Goal: Navigation & Orientation: Find specific page/section

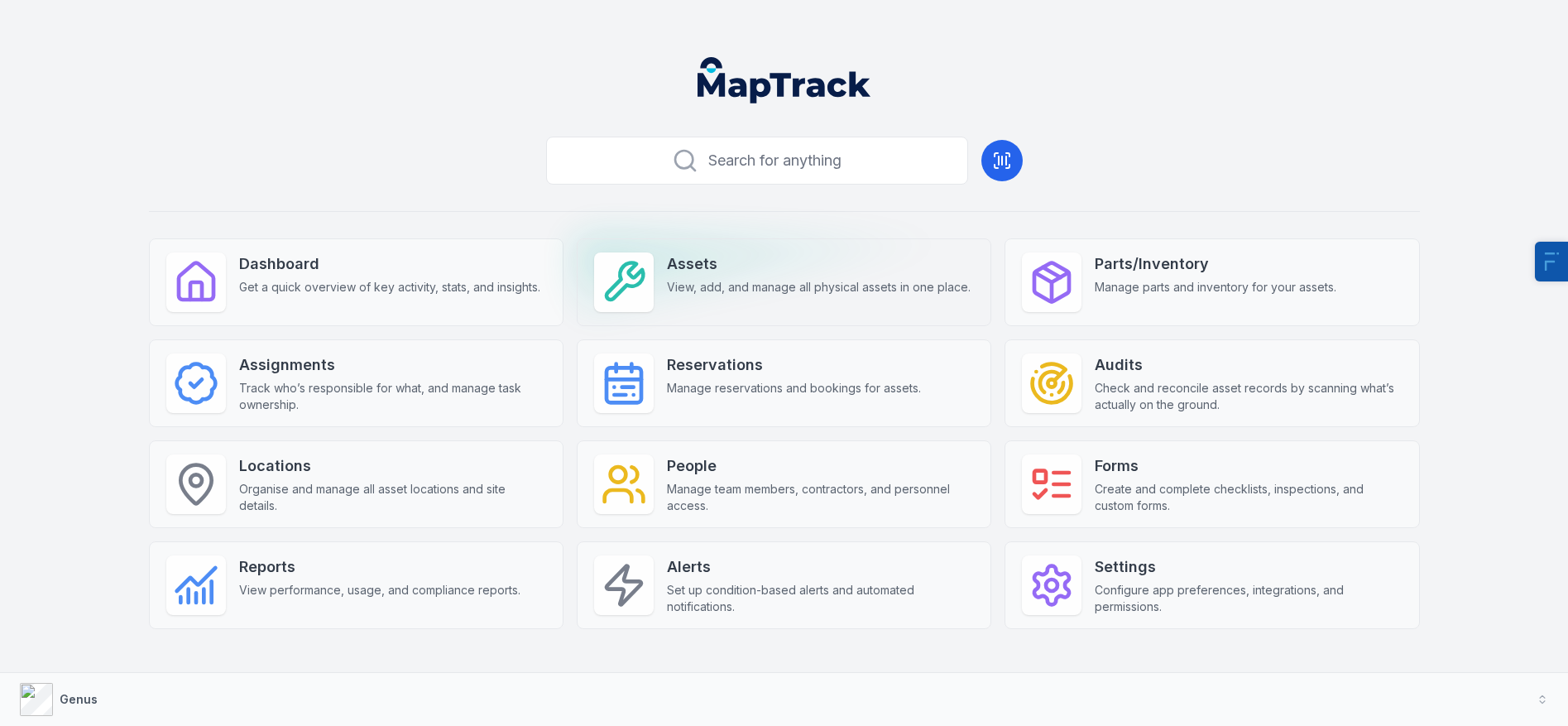
click at [668, 299] on div "Assets View, add, and manage all physical assets in one place." at bounding box center [784, 282] width 415 height 88
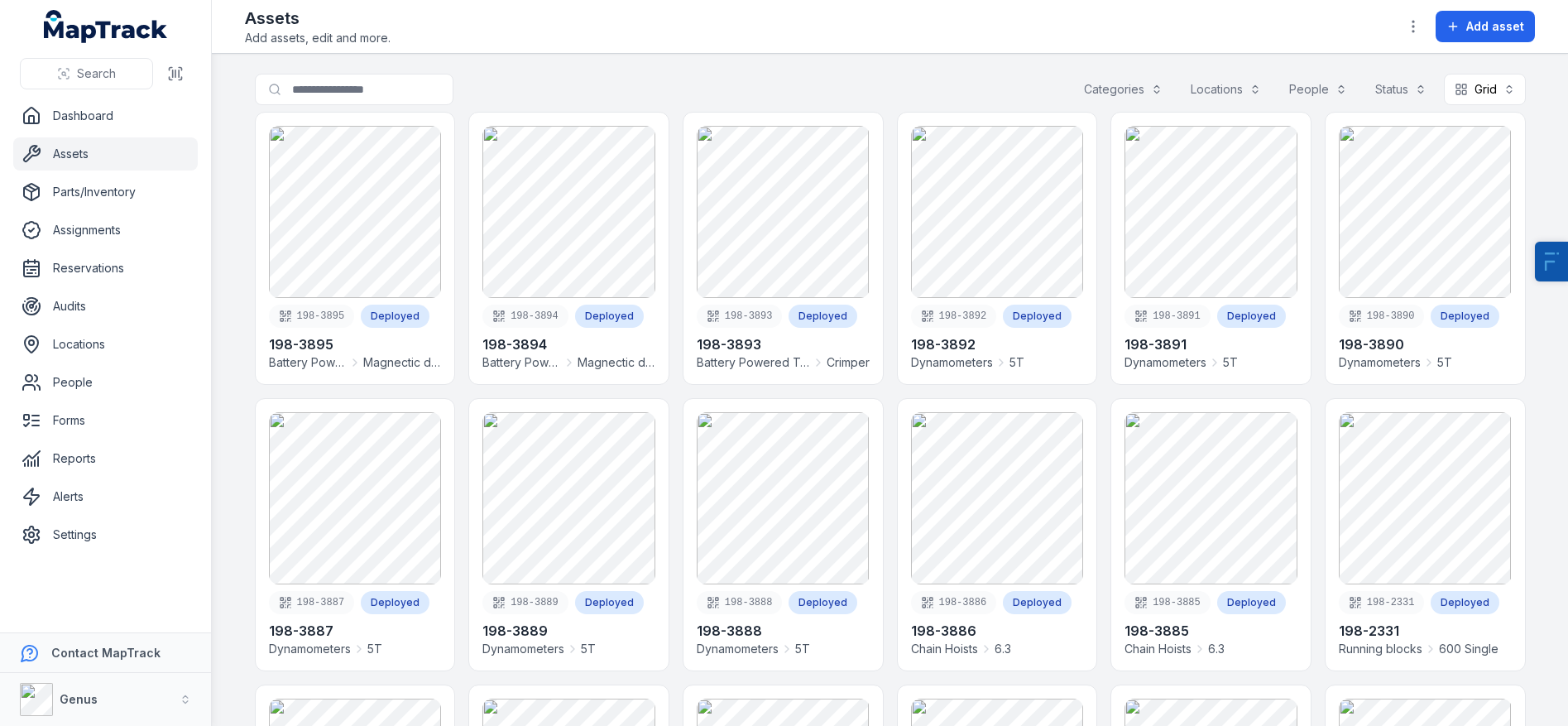
click at [1044, 13] on div "Assets Add assets, edit and more. Add asset" at bounding box center [890, 26] width 1290 height 39
click at [987, 33] on div "Assets Add assets, edit and more. Add asset" at bounding box center [900, 26] width 1310 height 39
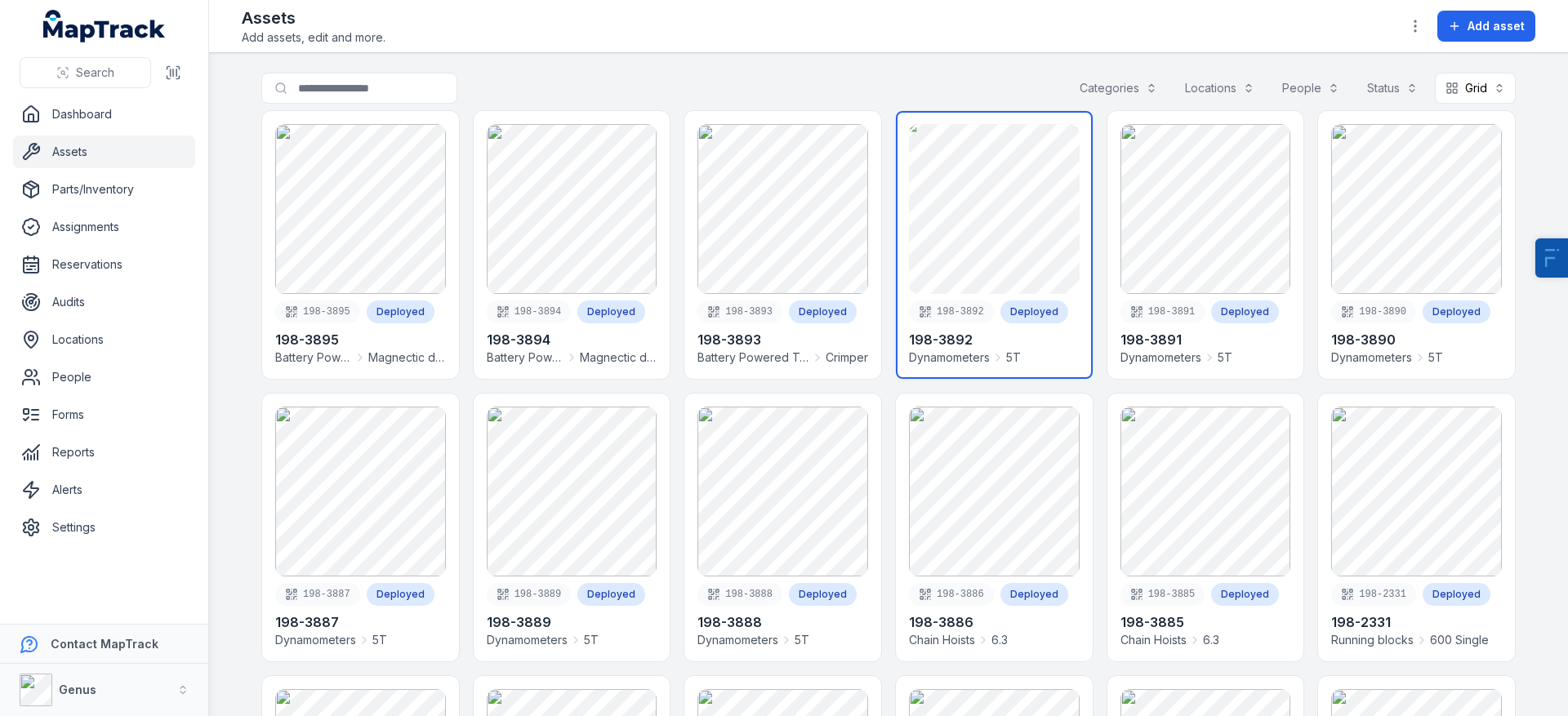
click at [1007, 211] on link at bounding box center [994, 245] width 196 height 268
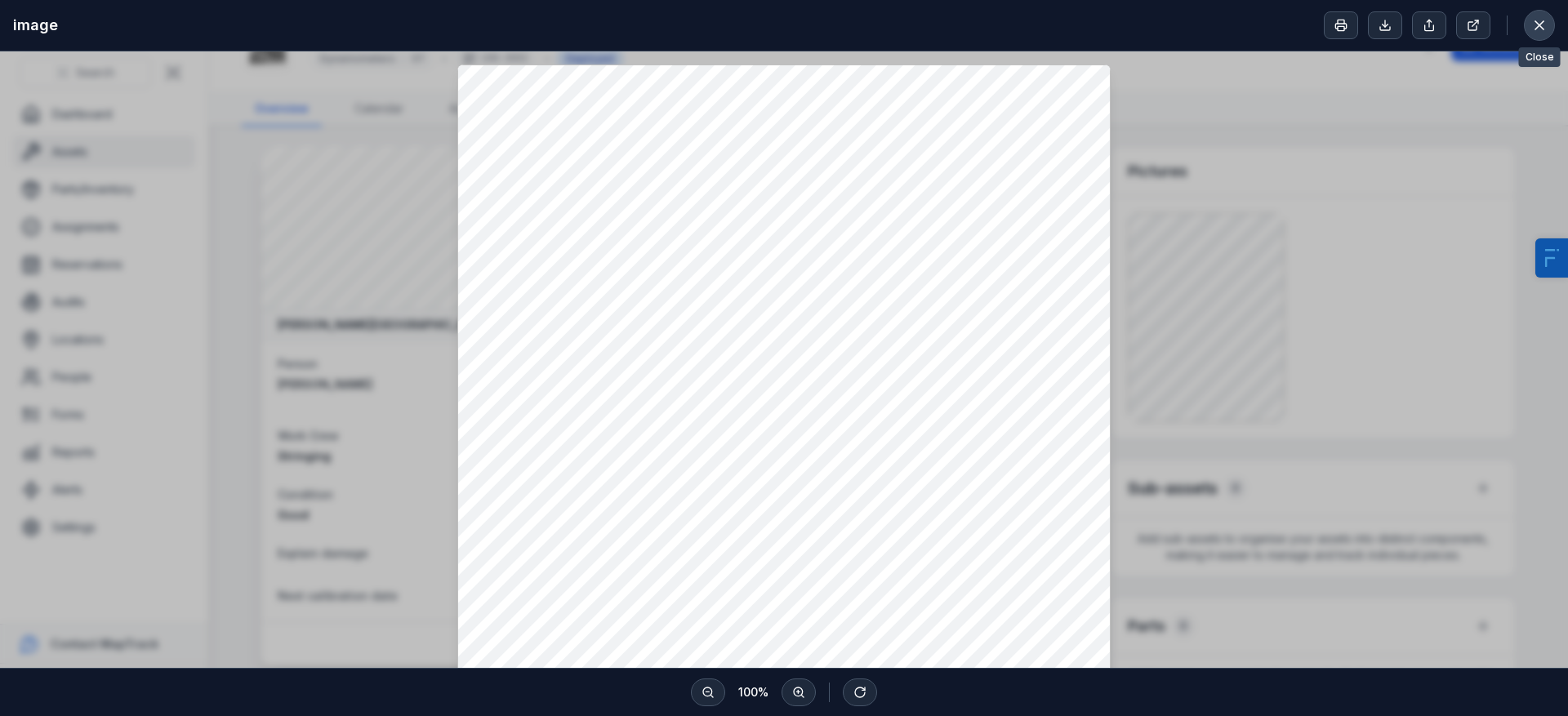
click at [1534, 19] on icon at bounding box center [1539, 26] width 17 height 16
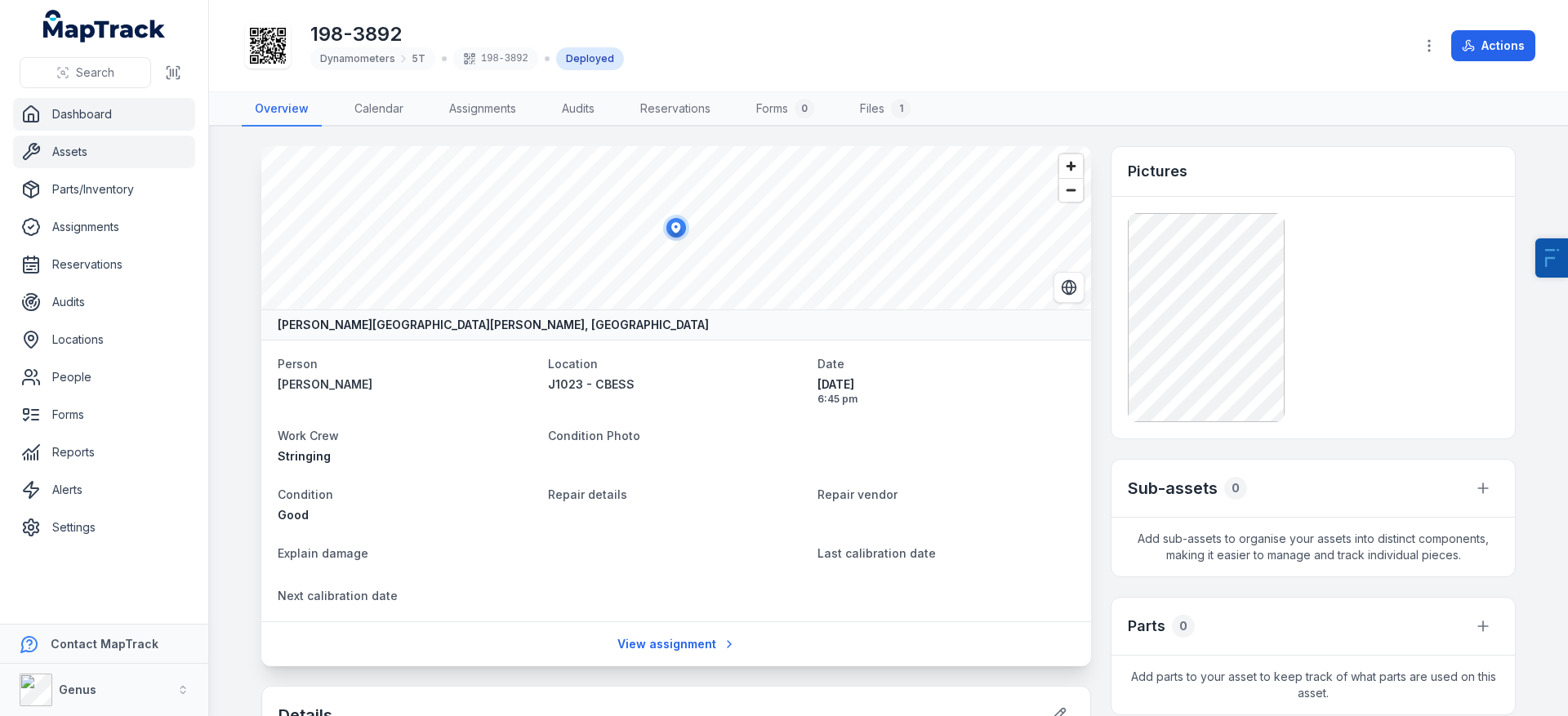
click at [182, 113] on link "Dashboard" at bounding box center [104, 115] width 182 height 33
click at [112, 122] on link "Dashboard" at bounding box center [104, 115] width 182 height 33
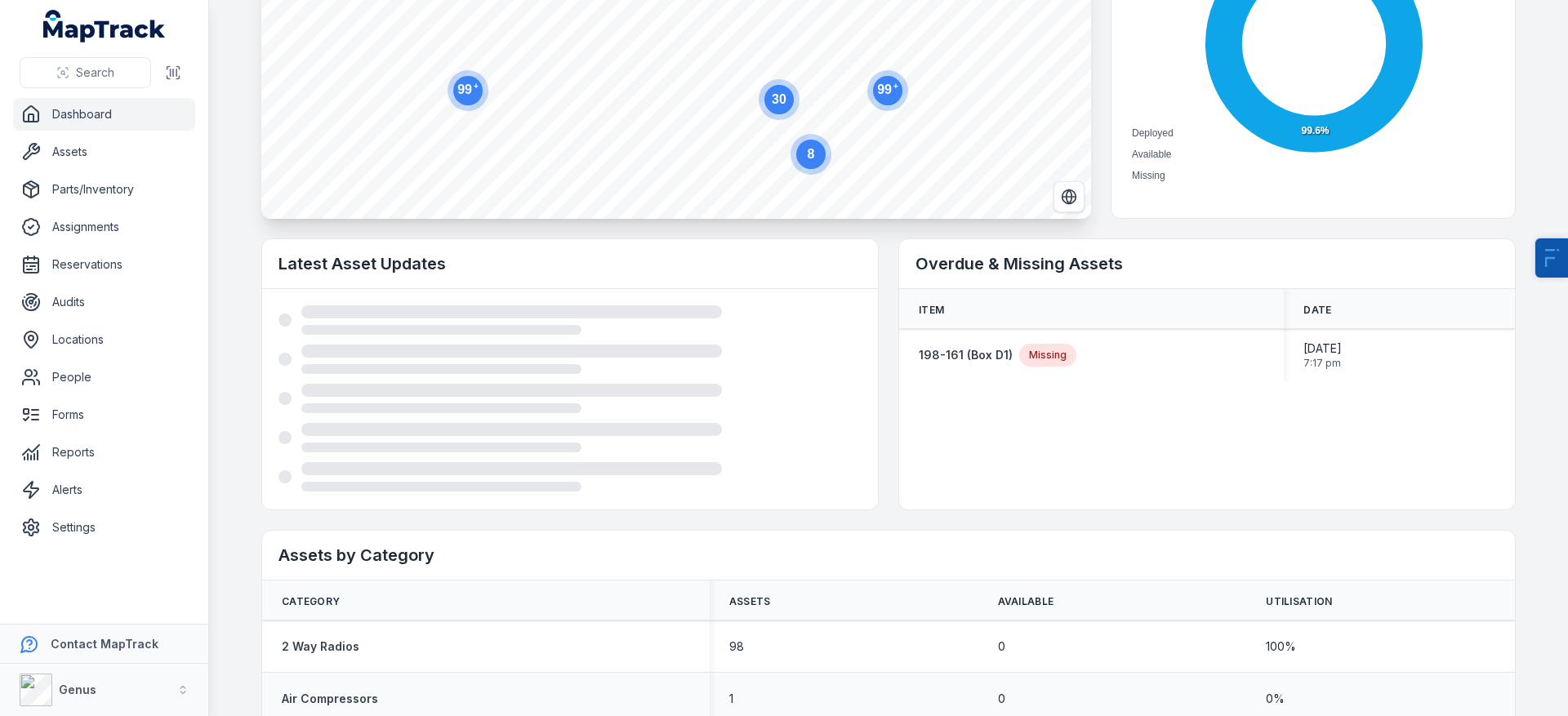
scroll to position [422, 0]
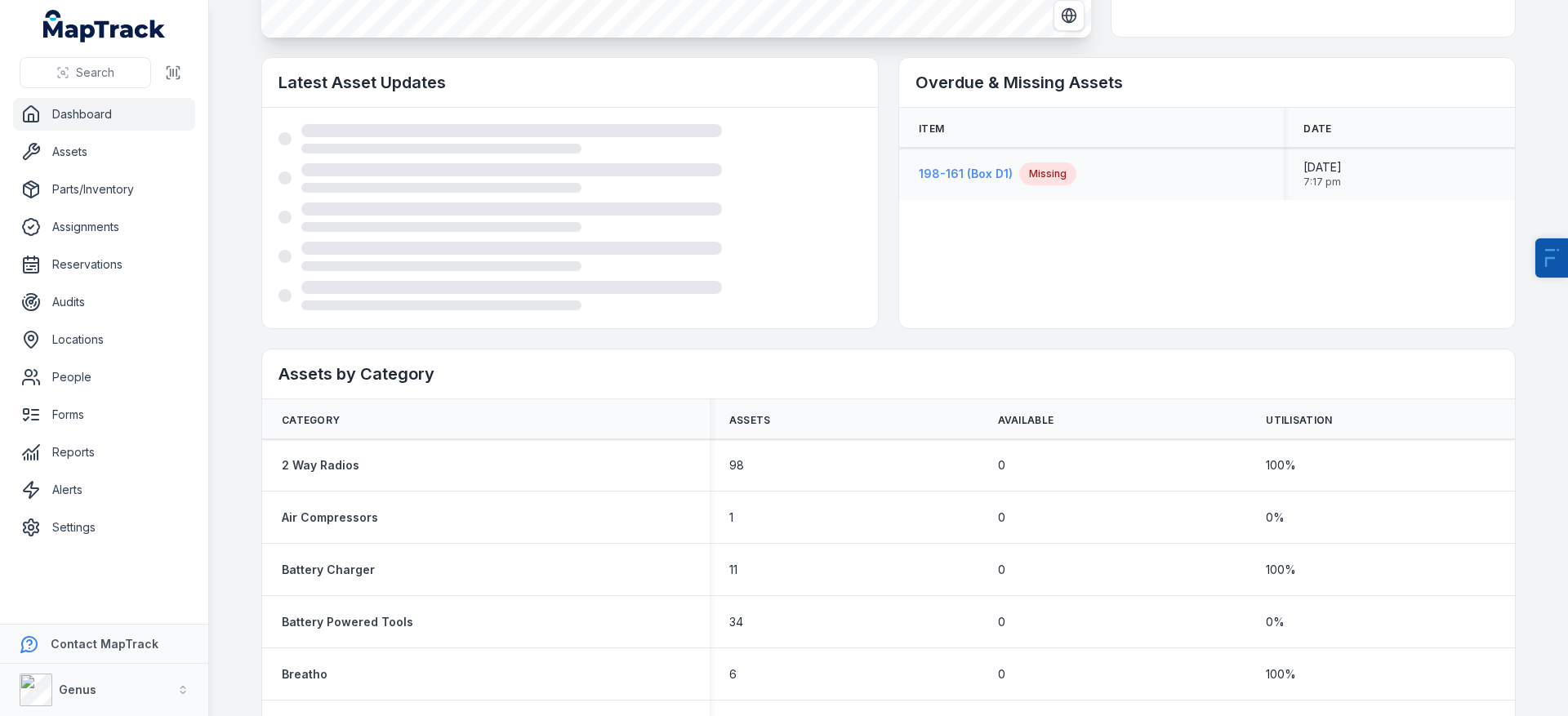
click at [985, 177] on strong "198-161 (Box D1)" at bounding box center [966, 174] width 94 height 16
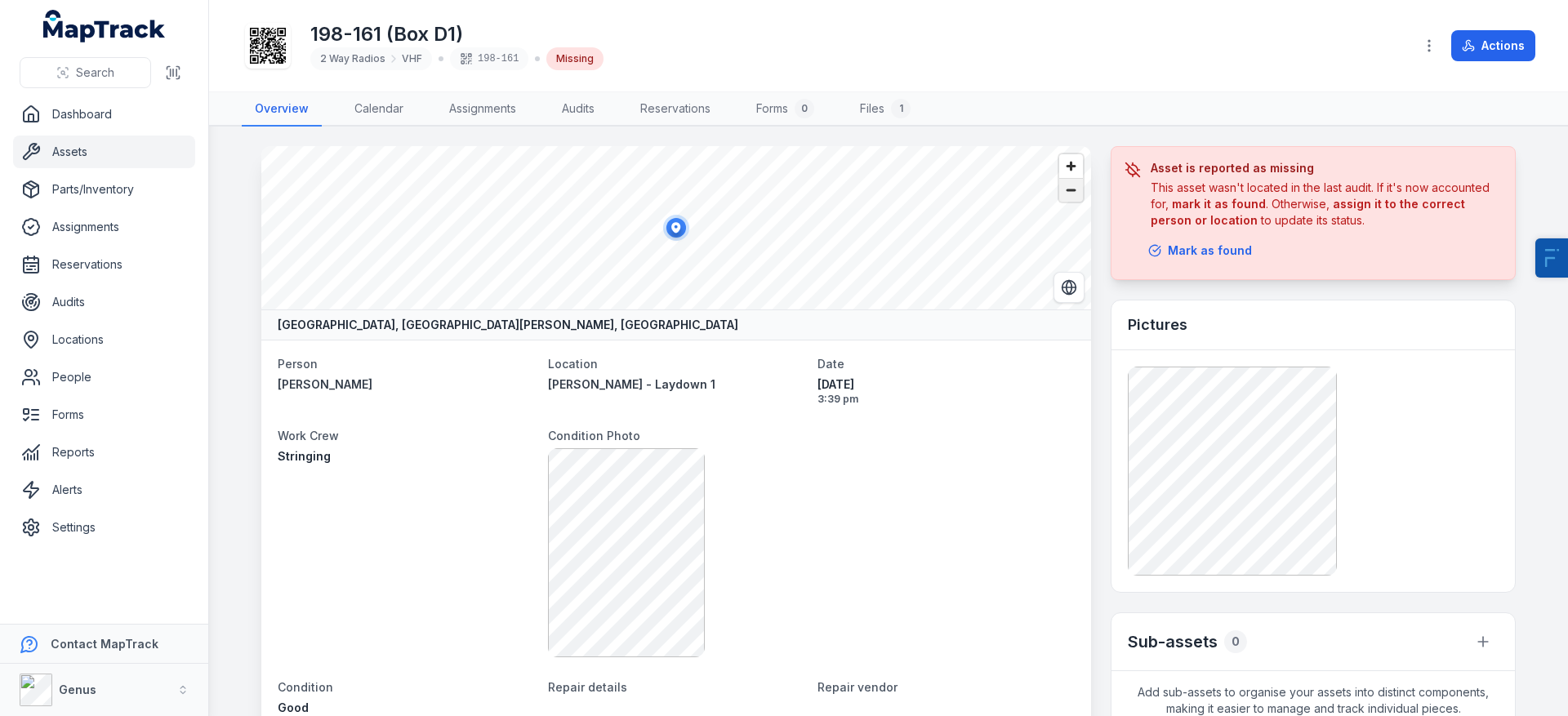
click at [1059, 197] on span "Zoom out" at bounding box center [1070, 191] width 24 height 23
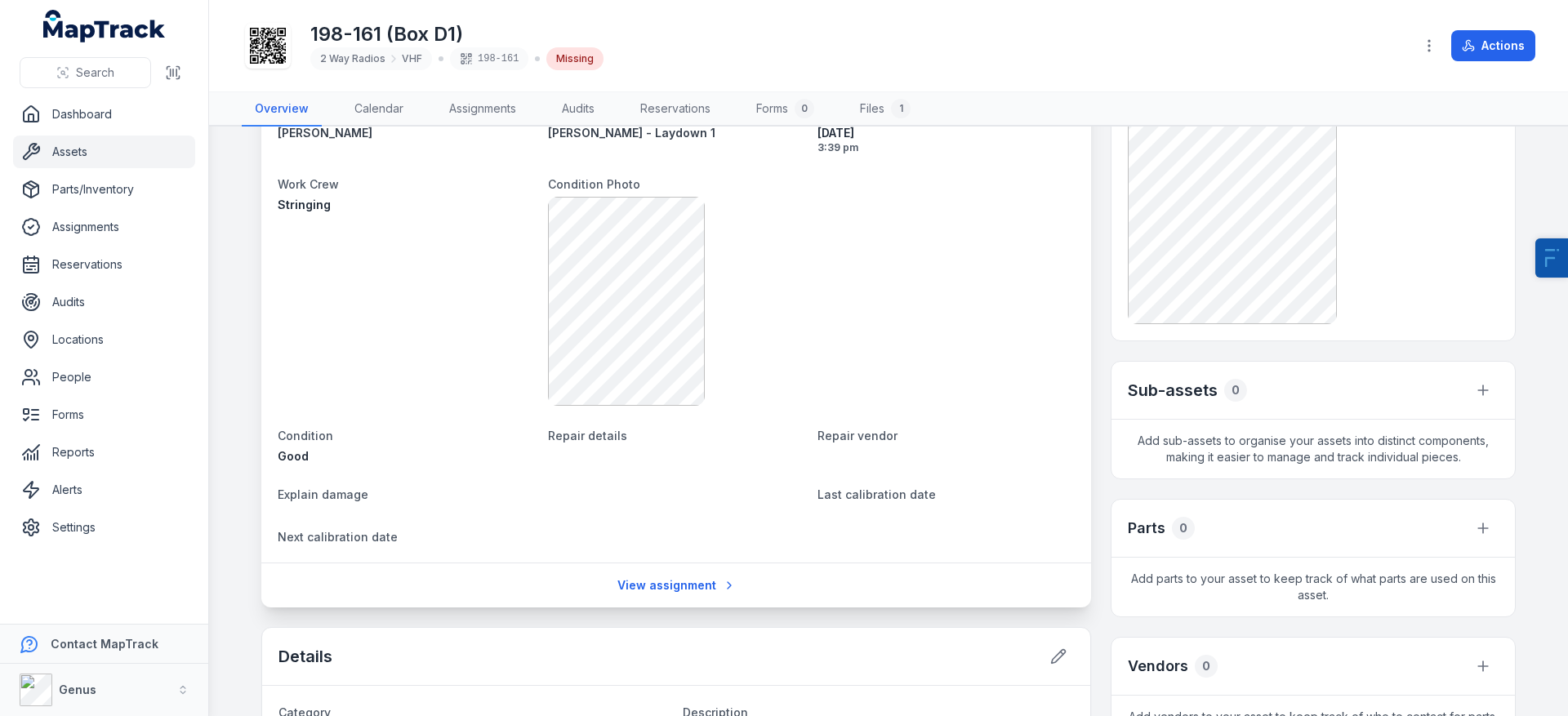
scroll to position [817, 0]
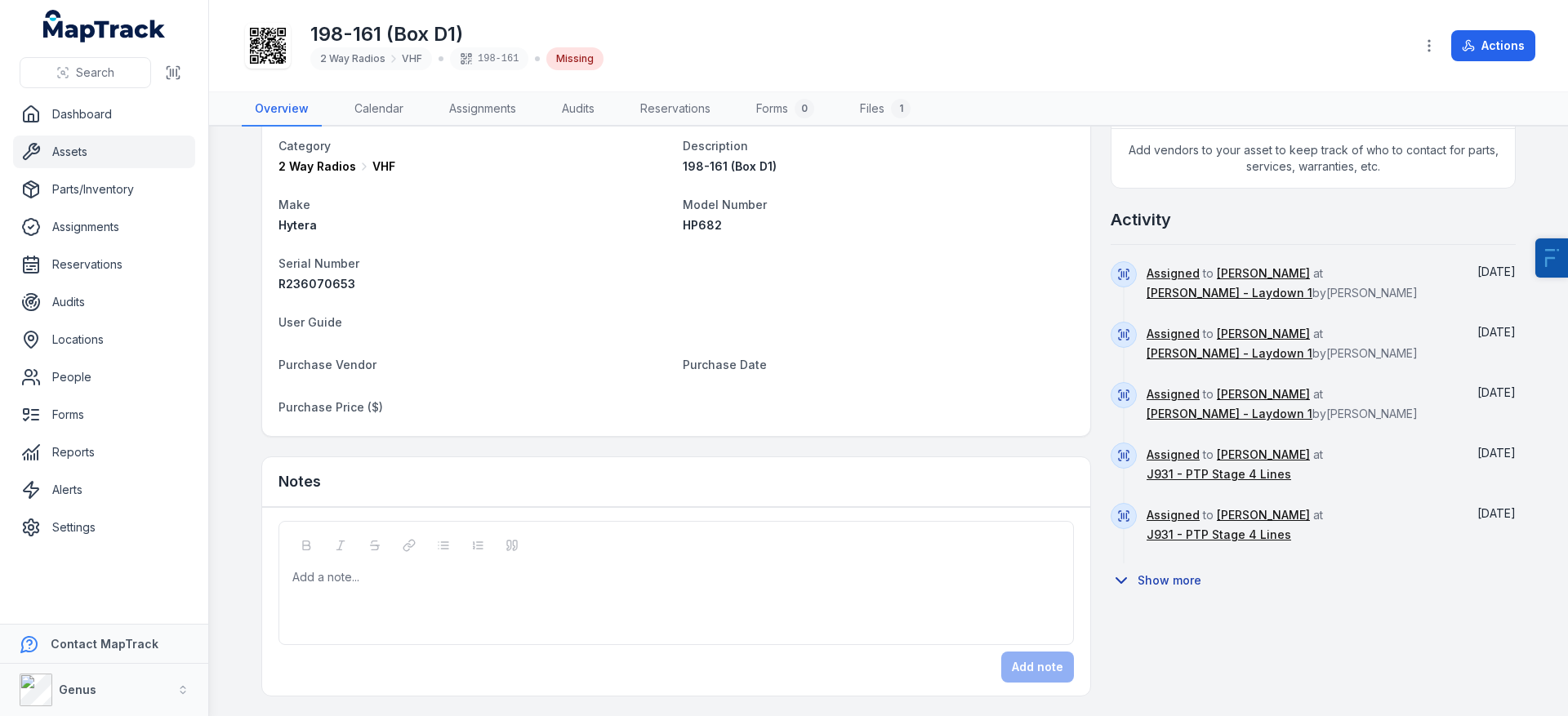
click at [1183, 563] on button "Show more" at bounding box center [1161, 581] width 102 height 35
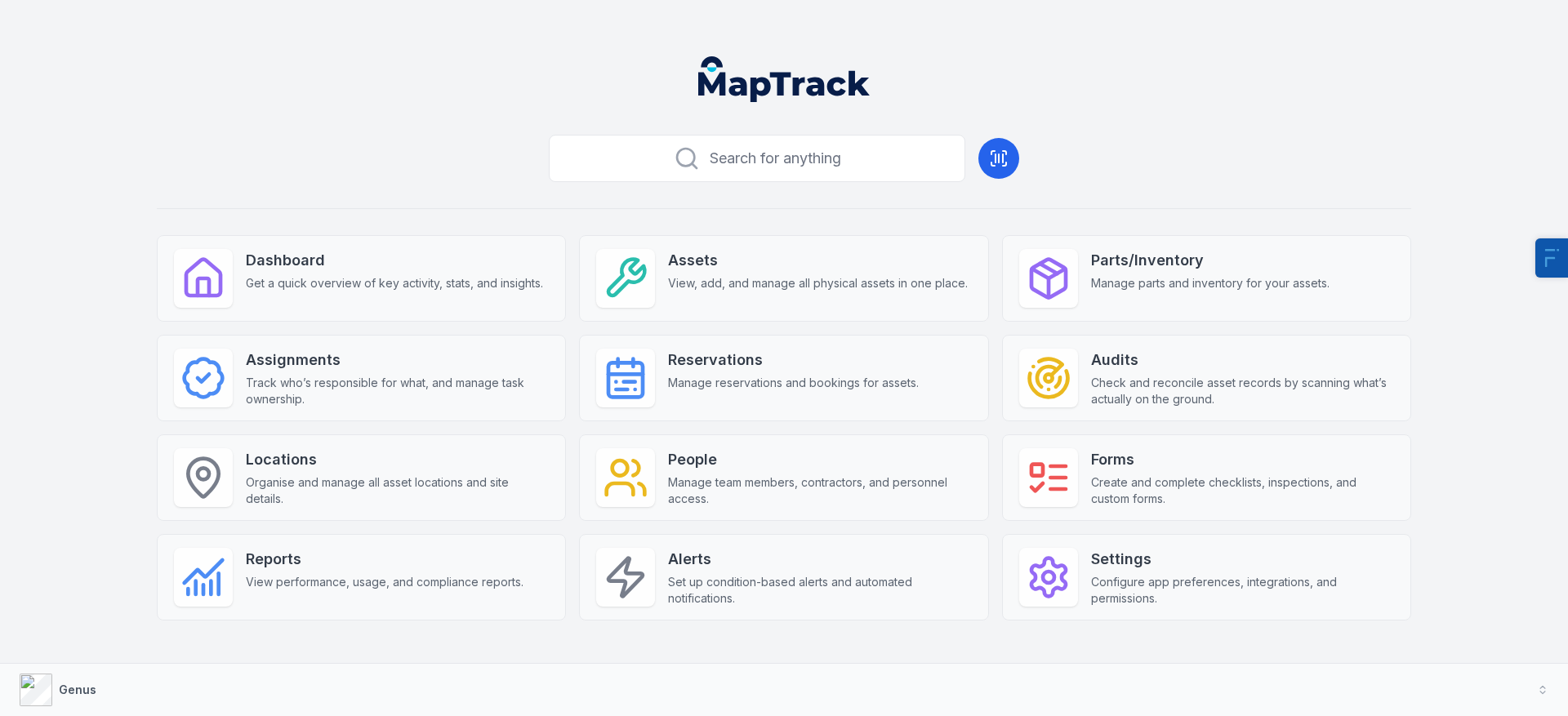
click at [1347, 95] on header at bounding box center [784, 85] width 1528 height 85
